Goal: Task Accomplishment & Management: Complete application form

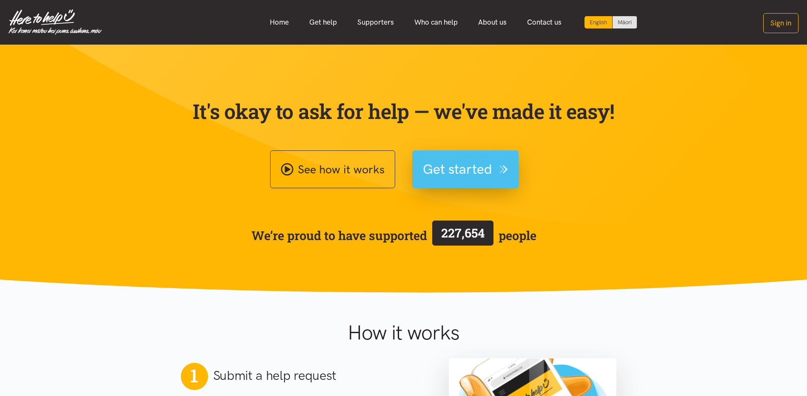
click at [488, 157] on button "Get started" at bounding box center [465, 170] width 106 height 38
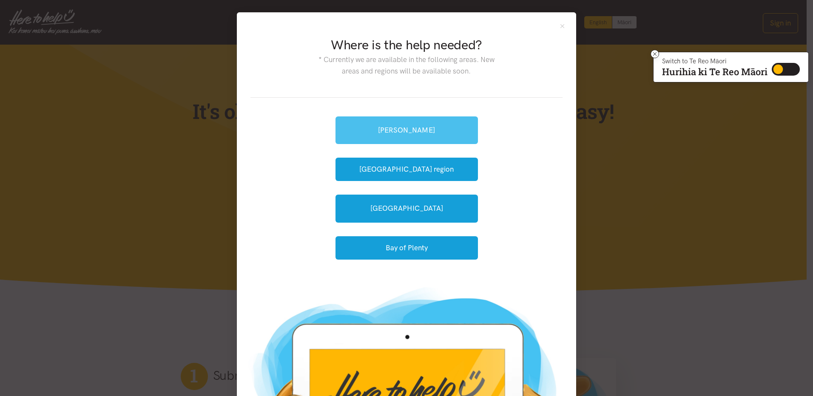
click at [412, 130] on link "[PERSON_NAME]" at bounding box center [406, 130] width 142 height 28
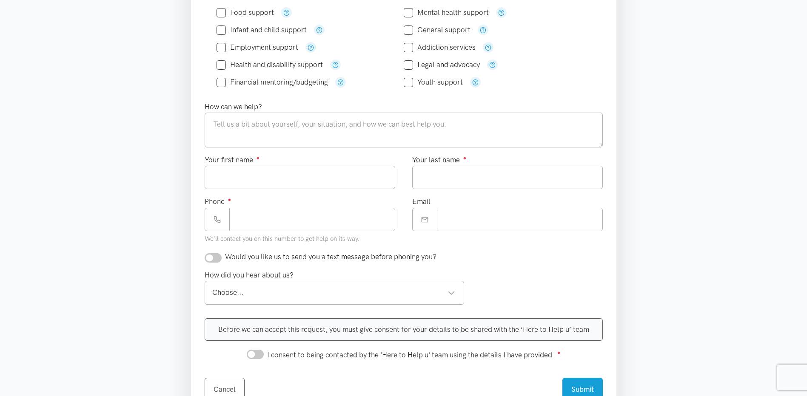
scroll to position [128, 0]
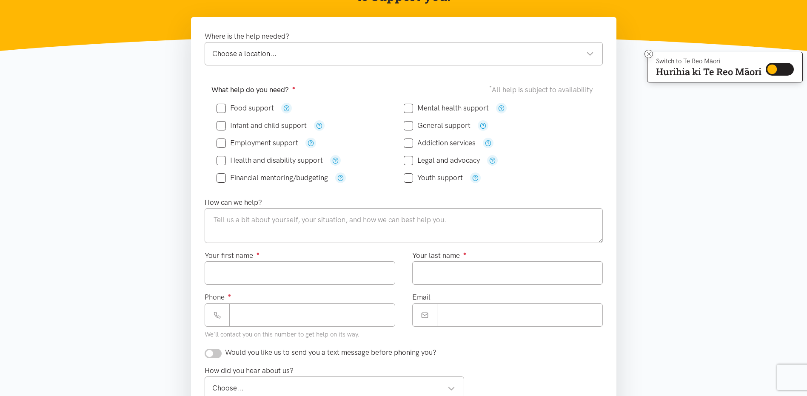
click at [415, 125] on input "General support" at bounding box center [436, 125] width 67 height 7
checkbox input "true"
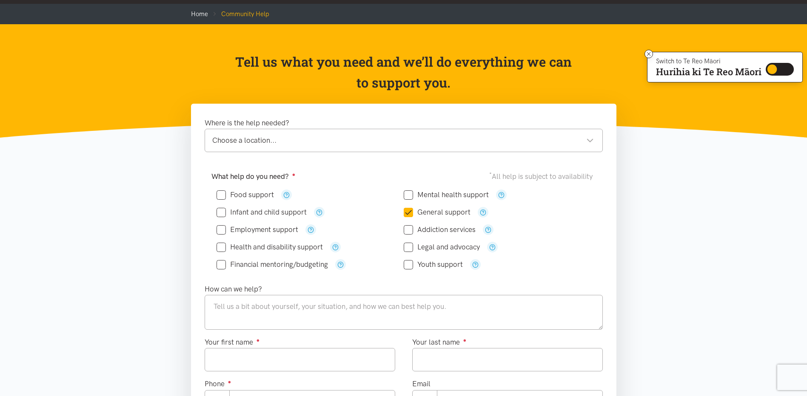
scroll to position [0, 0]
